Goal: Obtain resource: Download file/media

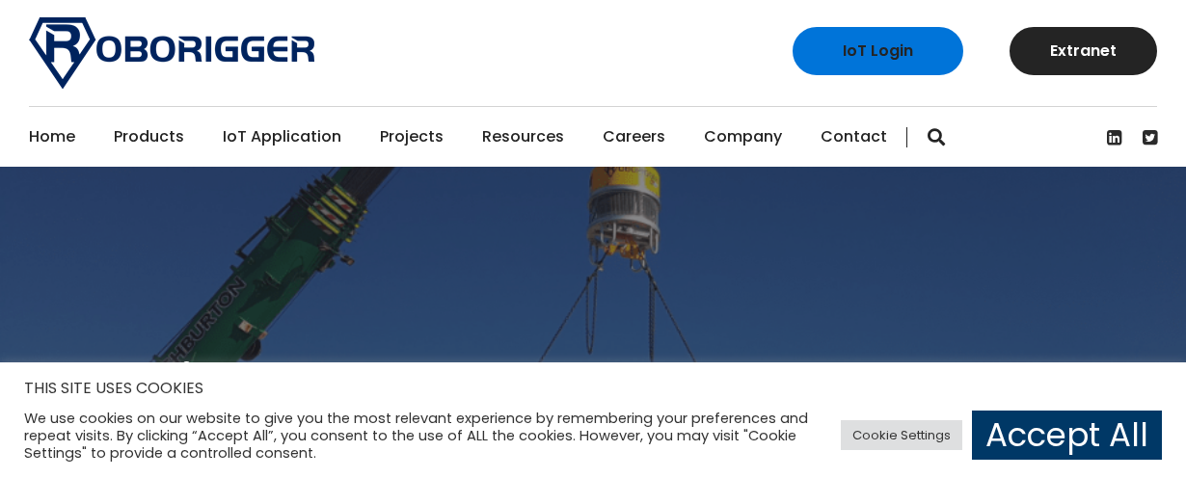
click at [42, 142] on link "Home" at bounding box center [52, 137] width 46 height 60
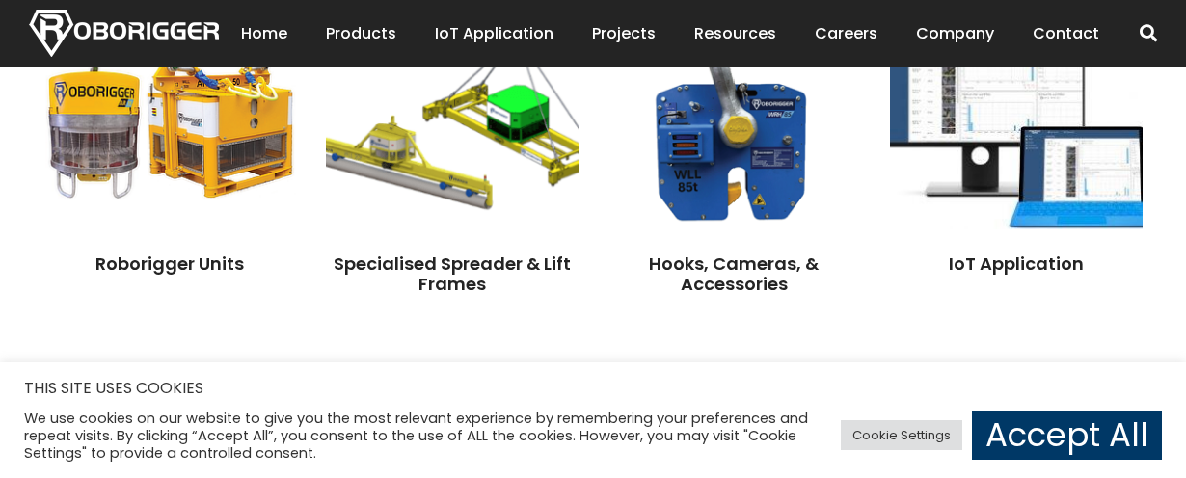
scroll to position [1639, 0]
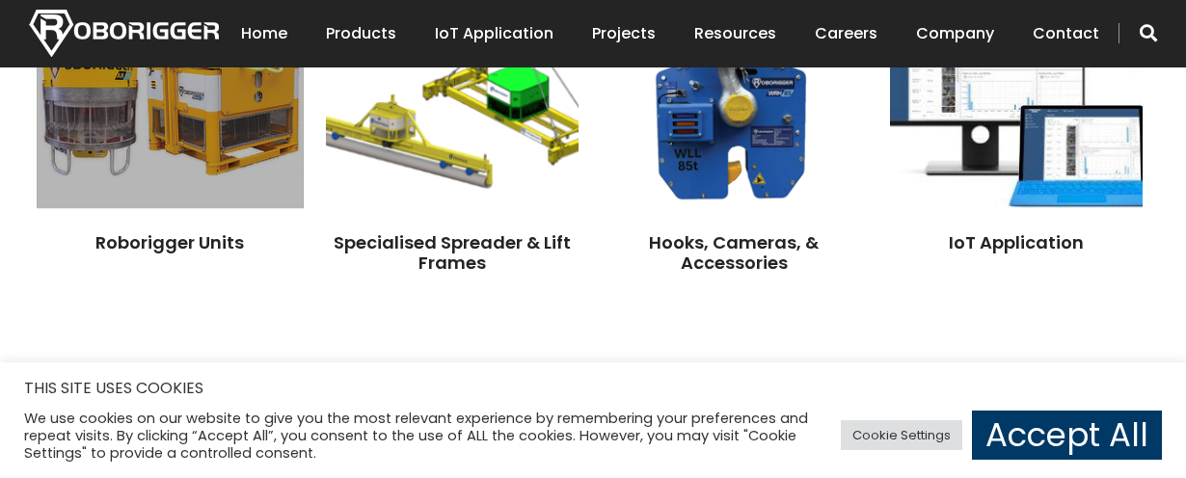
click at [166, 184] on img at bounding box center [170, 100] width 266 height 216
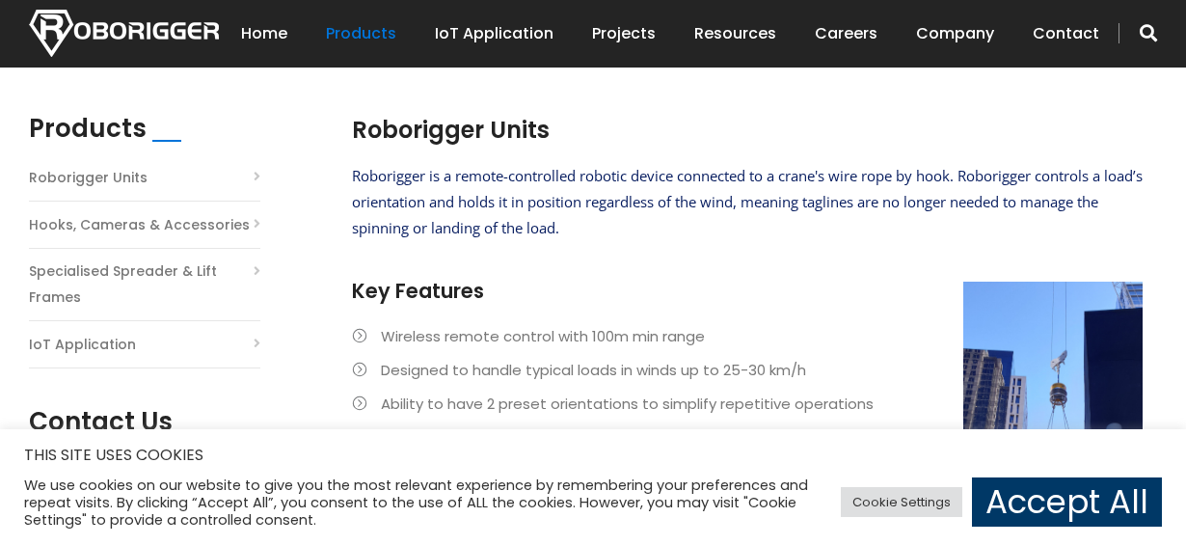
scroll to position [482, 0]
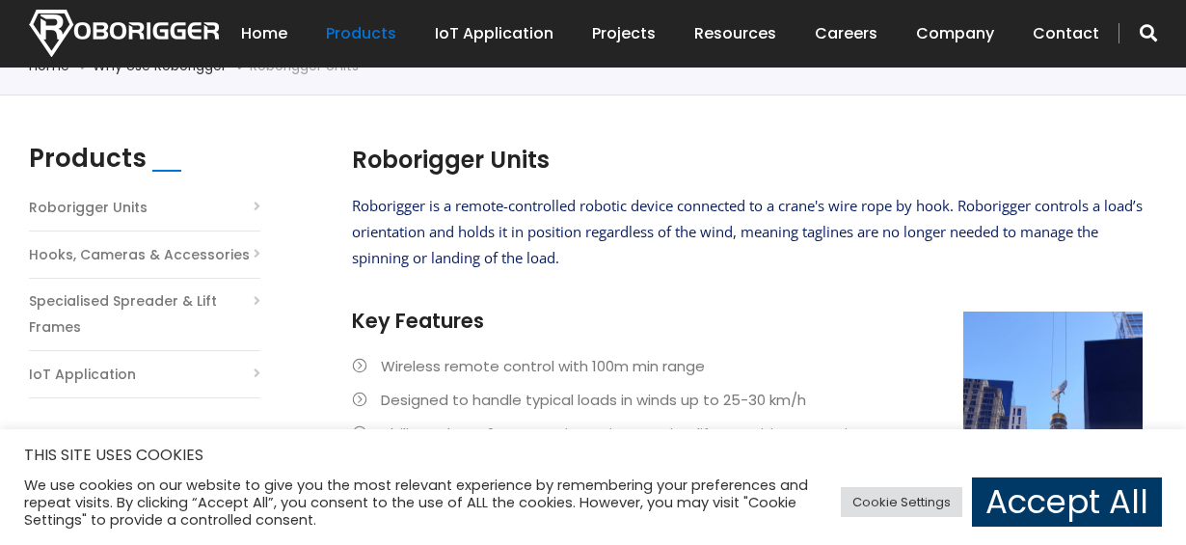
click at [253, 208] on li "Roborigger Units" at bounding box center [144, 213] width 231 height 38
click at [77, 212] on link "Roborigger Units" at bounding box center [88, 208] width 119 height 26
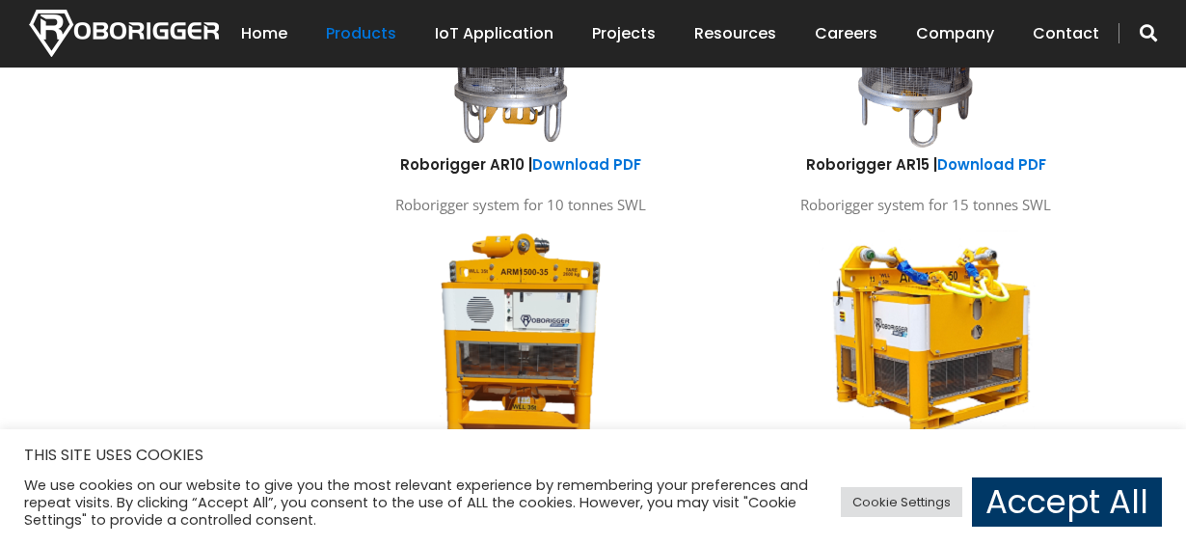
scroll to position [1157, 0]
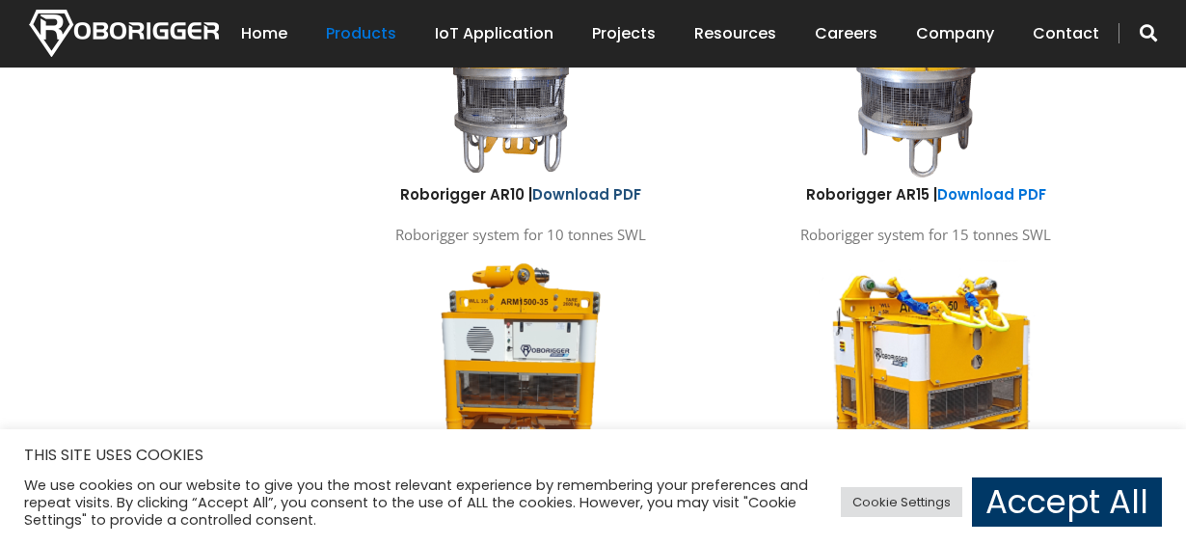
click at [562, 197] on link "Download PDF" at bounding box center [586, 194] width 109 height 20
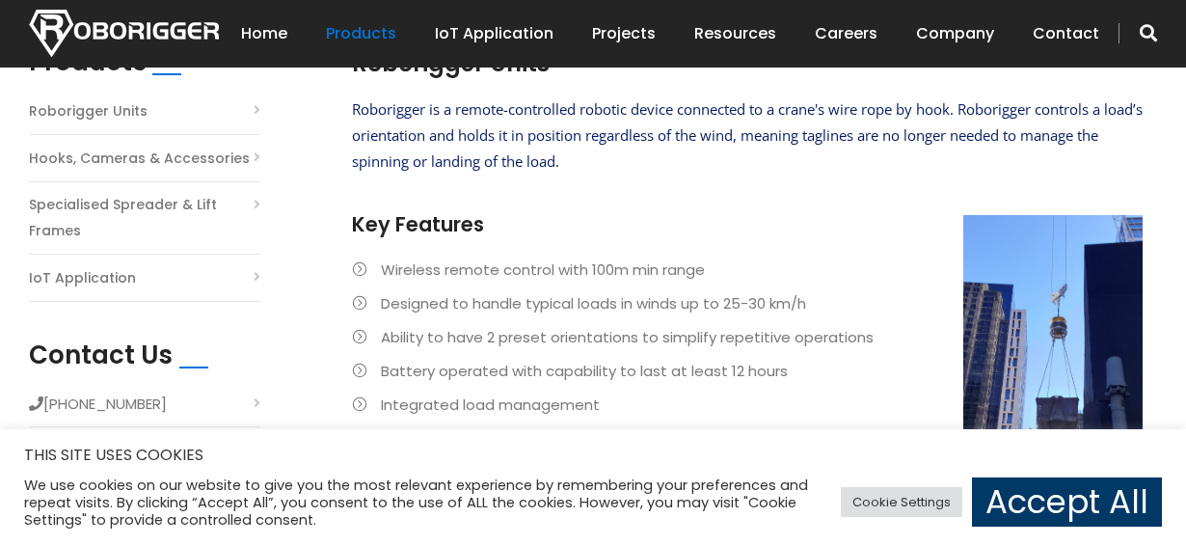
scroll to position [0, 0]
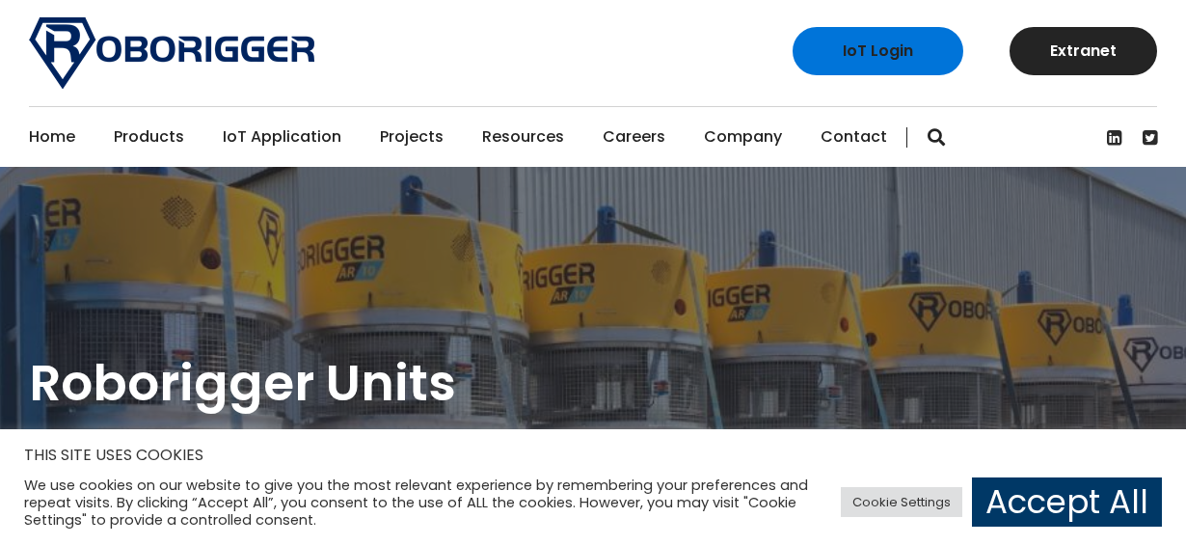
click at [127, 53] on img at bounding box center [171, 52] width 285 height 71
